Goal: Transaction & Acquisition: Purchase product/service

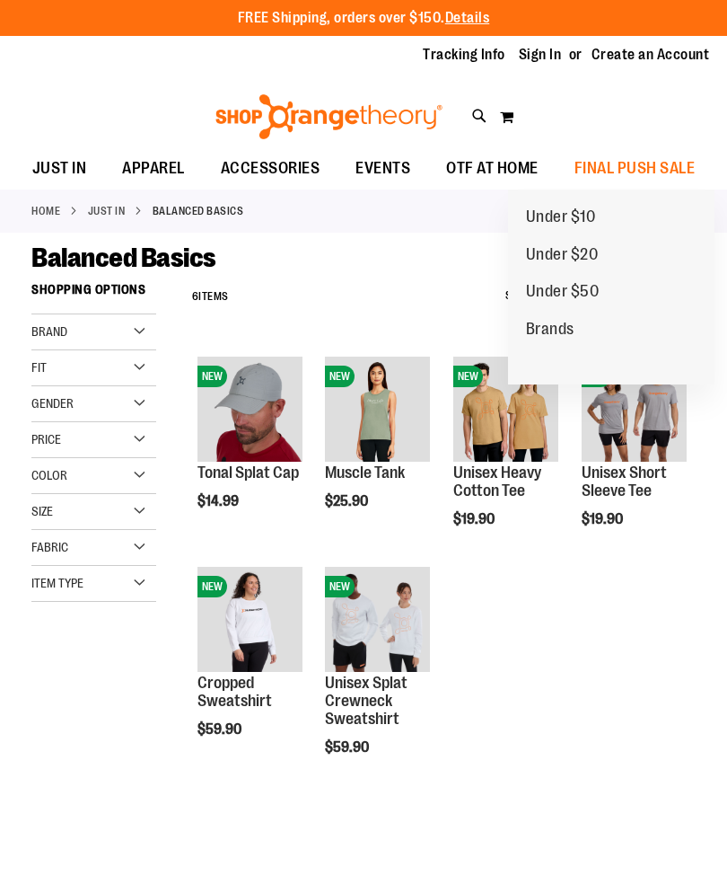
click at [588, 255] on span "Under $20" at bounding box center [562, 256] width 73 height 22
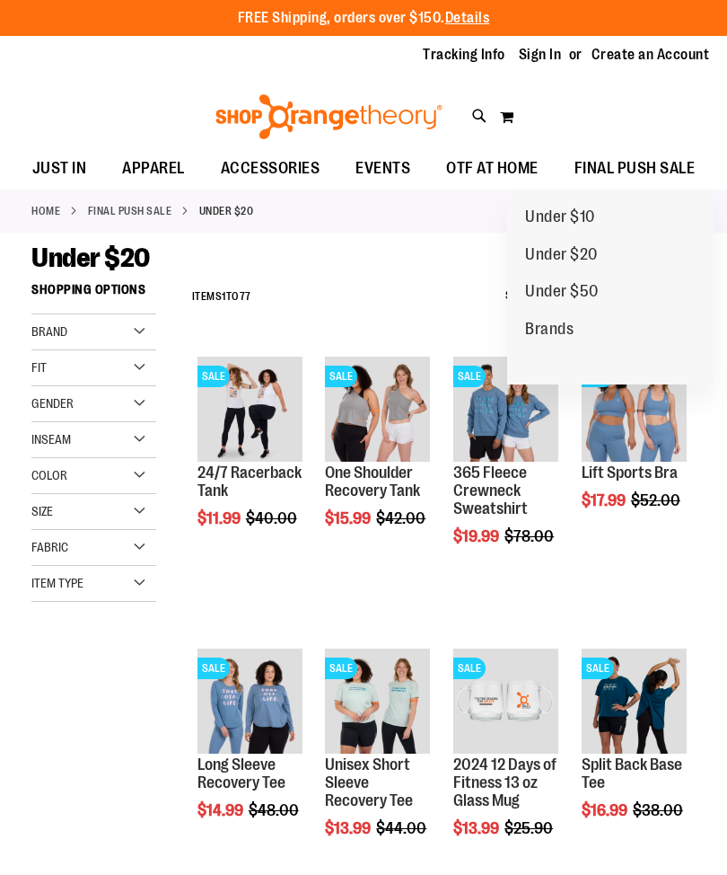
click at [567, 223] on span "Under $10" at bounding box center [560, 218] width 70 height 22
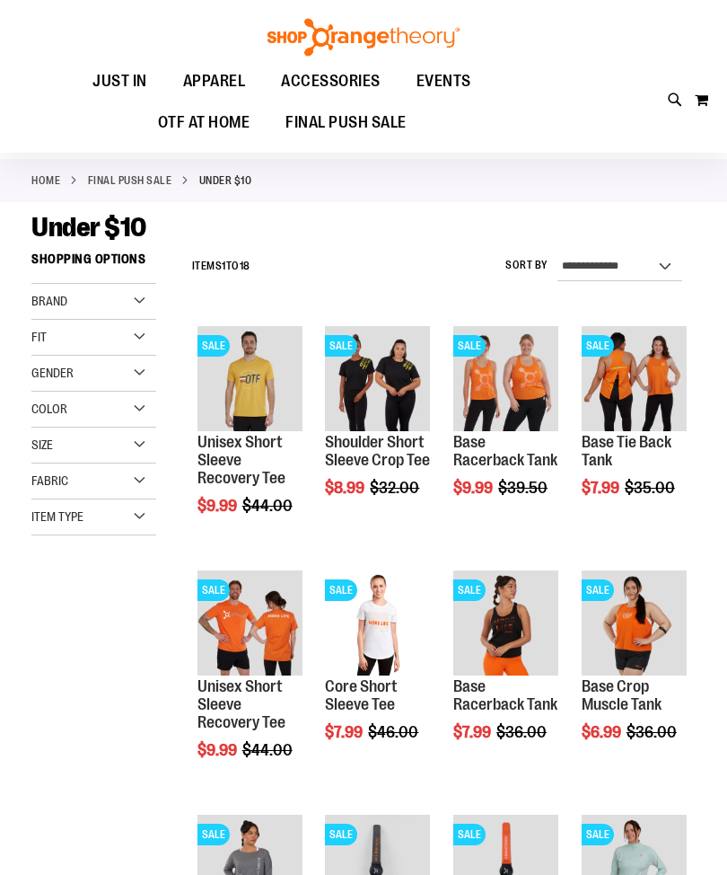
scroll to position [31, 0]
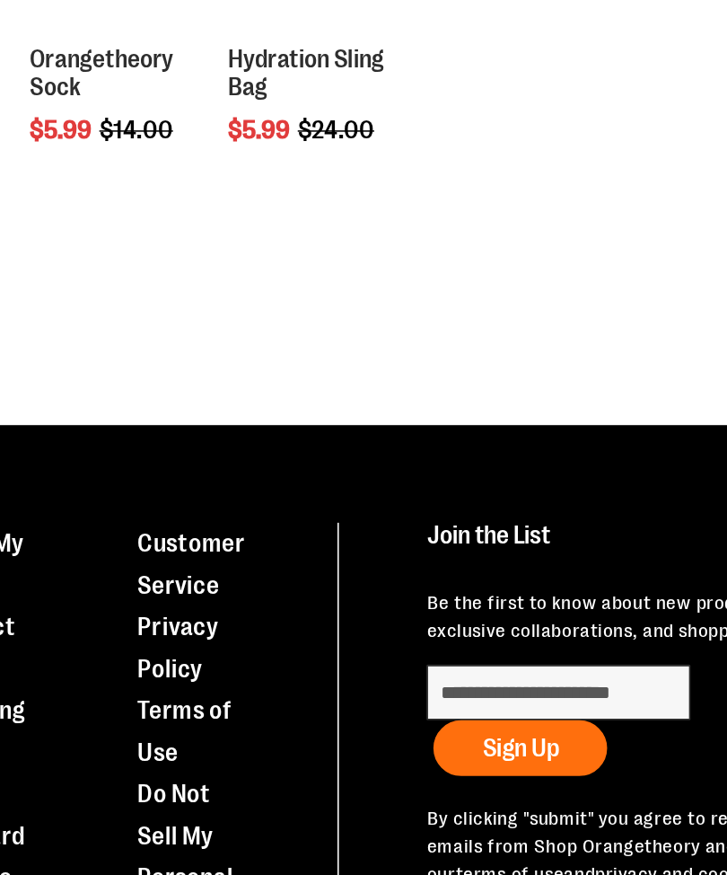
scroll to position [1174, 0]
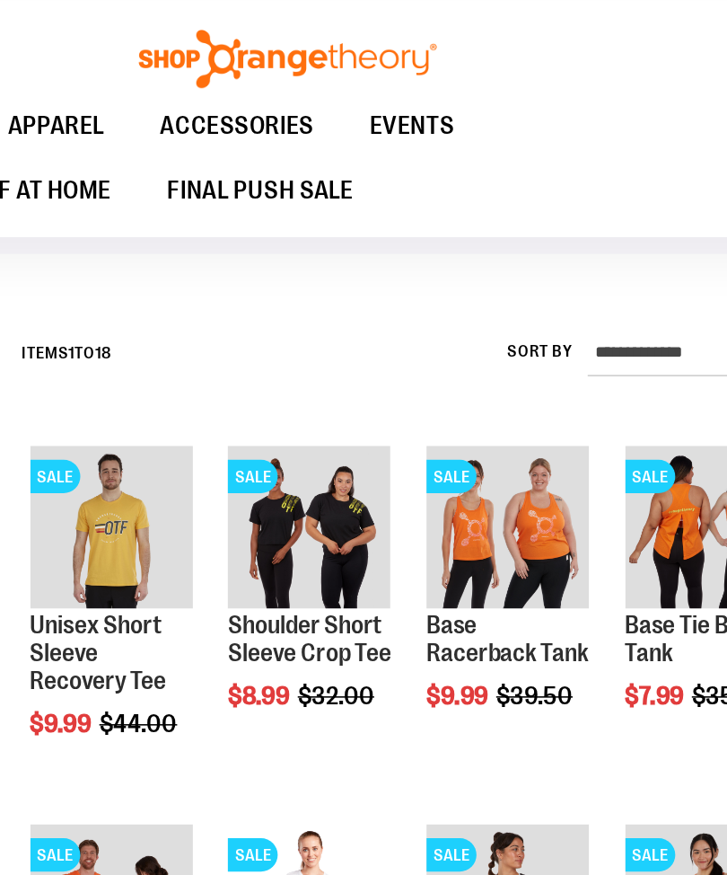
scroll to position [65, 0]
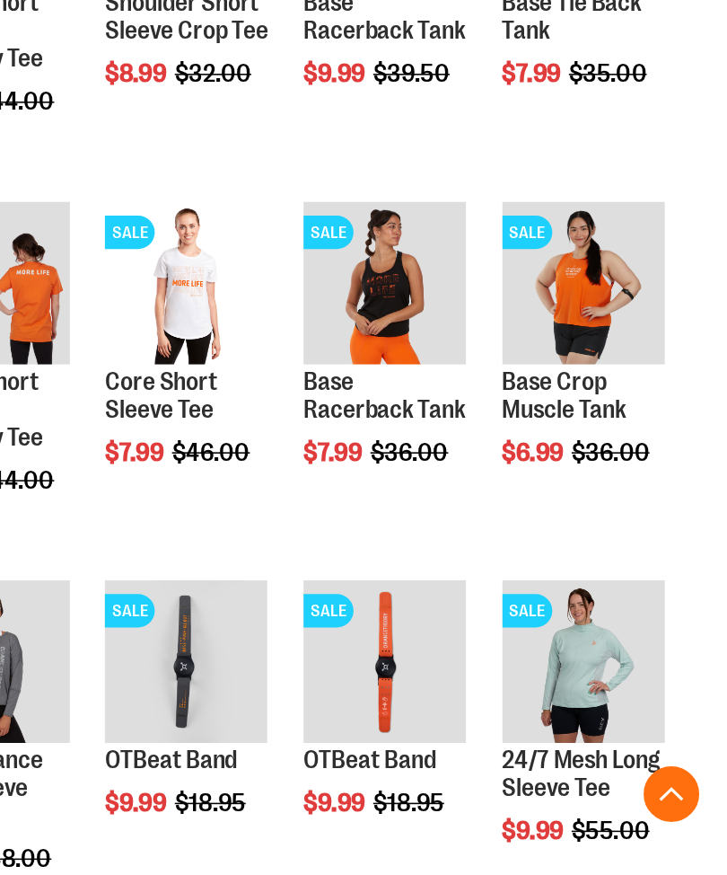
scroll to position [271, 0]
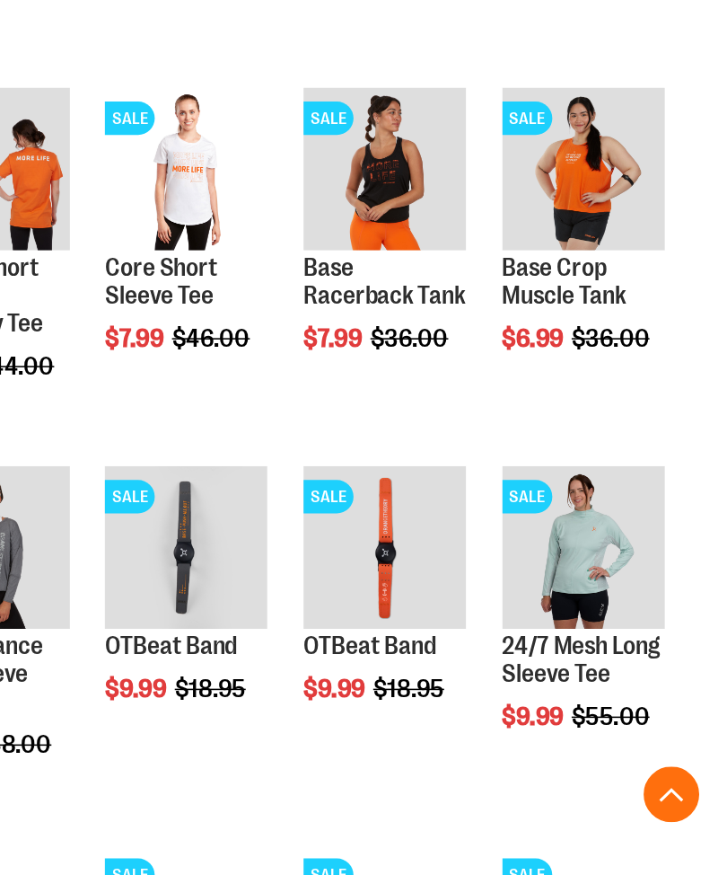
click at [453, 824] on span "Quickview" at bounding box center [495, 847] width 85 height 47
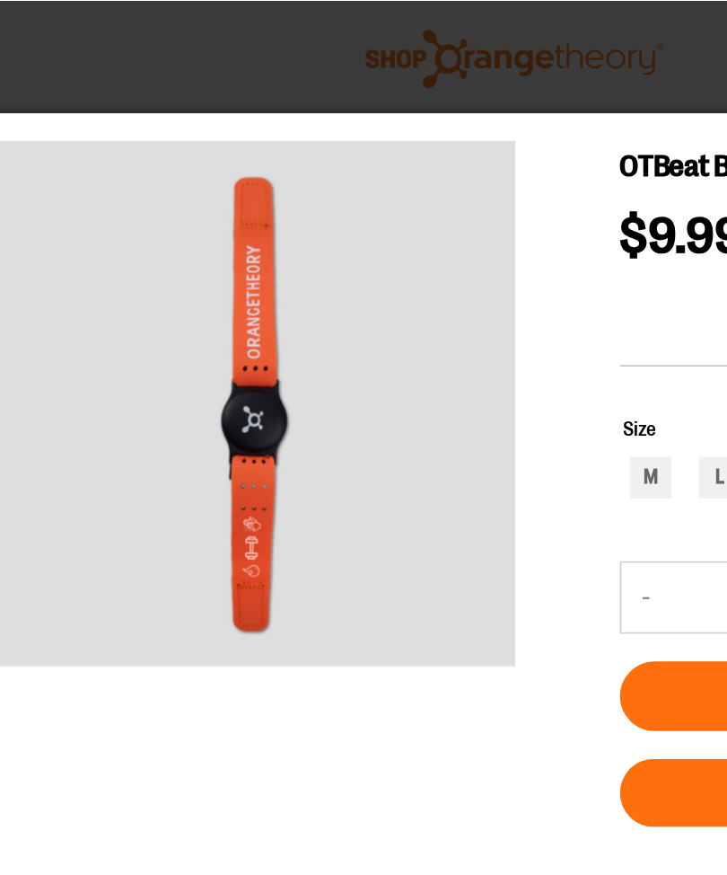
scroll to position [243, 0]
